Goal: Navigation & Orientation: Go to known website

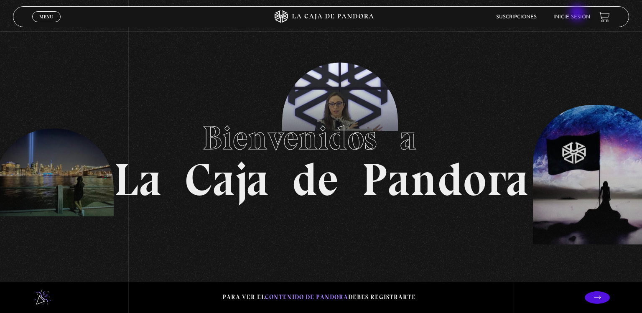
click at [578, 14] on li "Inicie sesión" at bounding box center [572, 16] width 37 height 13
click at [572, 20] on li "Inicie sesión" at bounding box center [572, 16] width 37 height 13
click at [38, 20] on link "Menu Cerrar" at bounding box center [46, 16] width 28 height 11
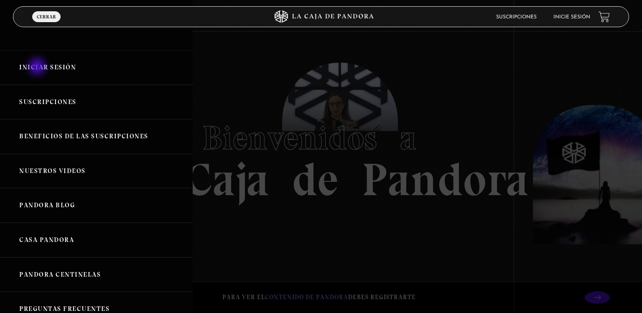
click at [38, 67] on link "Iniciar Sesión" at bounding box center [96, 67] width 193 height 35
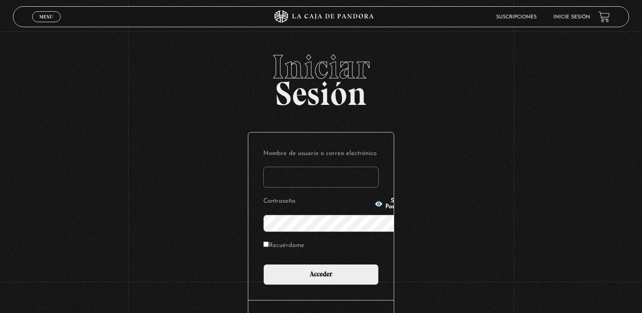
click at [38, 67] on span "Iniciar" at bounding box center [321, 66] width 617 height 33
click at [360, 167] on input "Nombre de usuario o correo electrónico" at bounding box center [320, 177] width 115 height 21
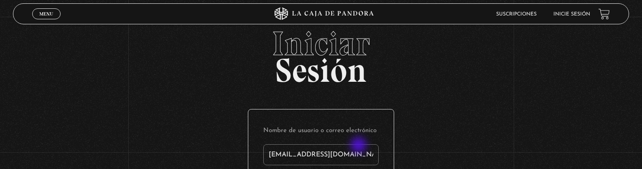
type input "[EMAIL_ADDRESS][DOMAIN_NAME]"
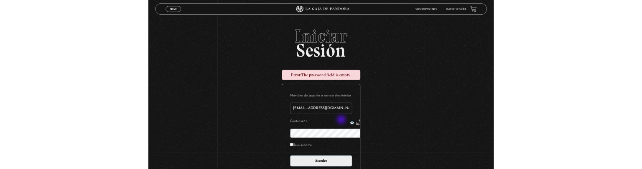
scroll to position [112, 0]
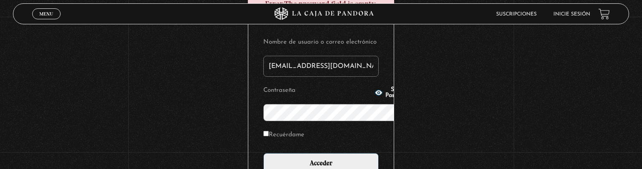
click at [263, 153] on input "Acceder" at bounding box center [320, 163] width 115 height 21
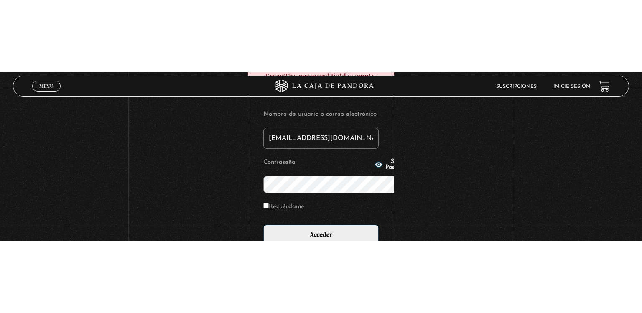
scroll to position [2, 0]
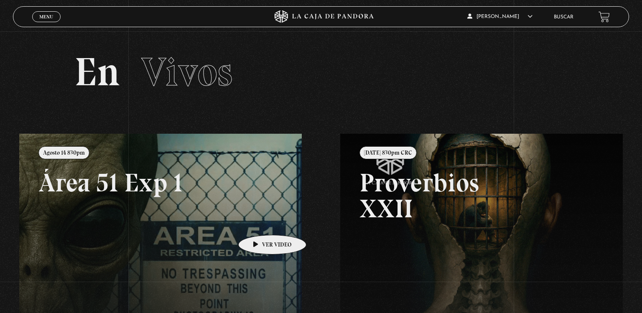
click at [259, 222] on link at bounding box center [340, 290] width 642 height 313
